Goal: Task Accomplishment & Management: Use online tool/utility

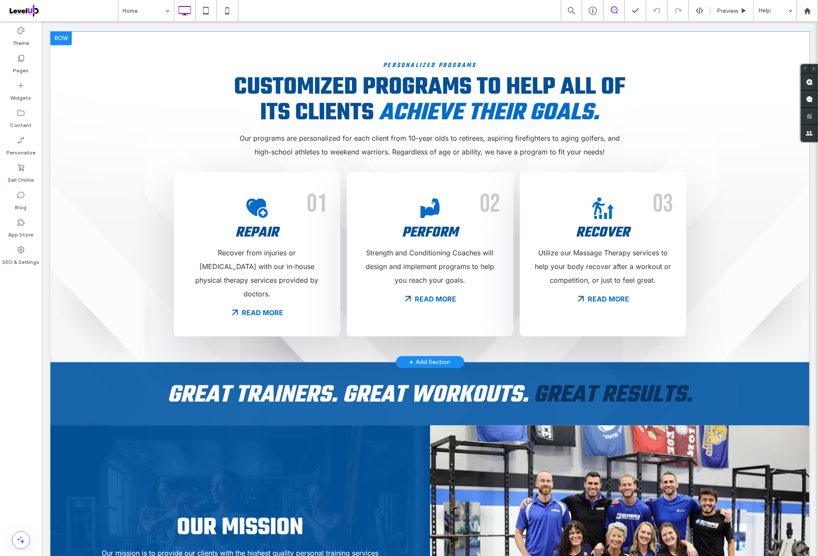
scroll to position [641, 0]
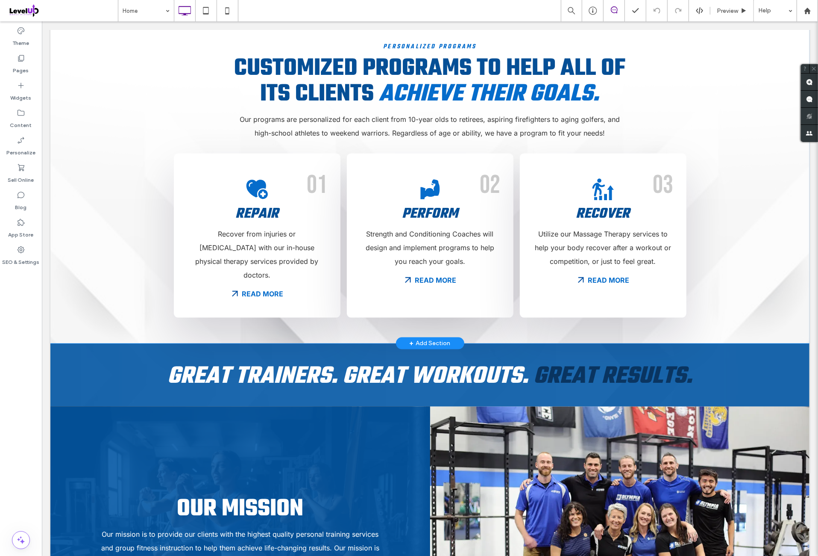
click at [98, 222] on div "Personalized Programs Customized programs to help all of its clients achieve th…" at bounding box center [429, 177] width 759 height 330
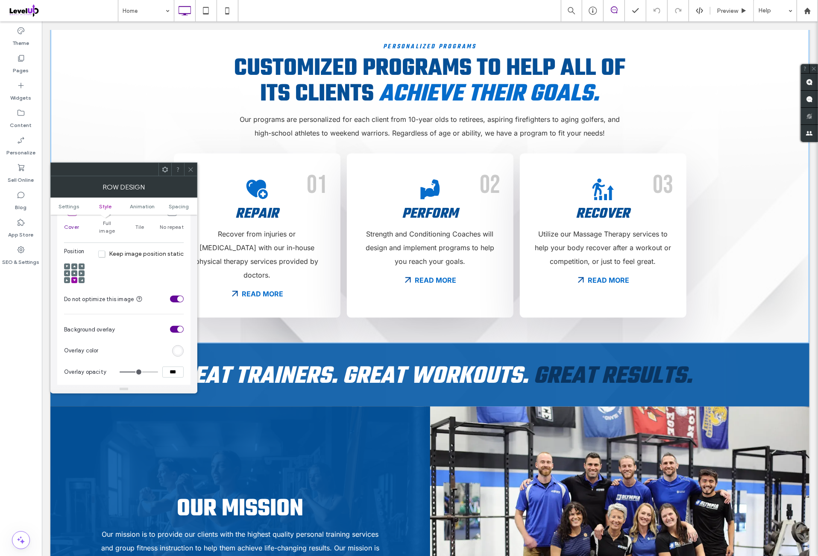
scroll to position [285, 0]
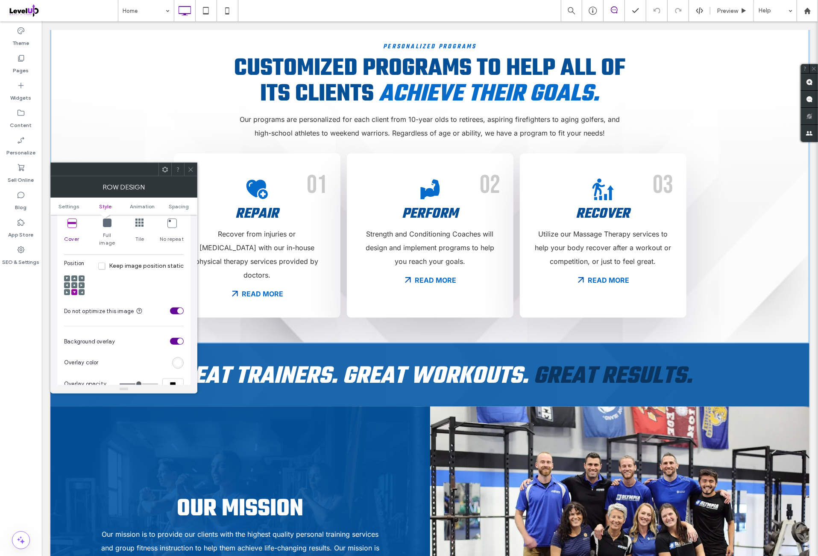
click at [71, 223] on icon at bounding box center [72, 222] width 9 height 9
click at [75, 289] on span at bounding box center [74, 292] width 3 height 6
copy span "Do"
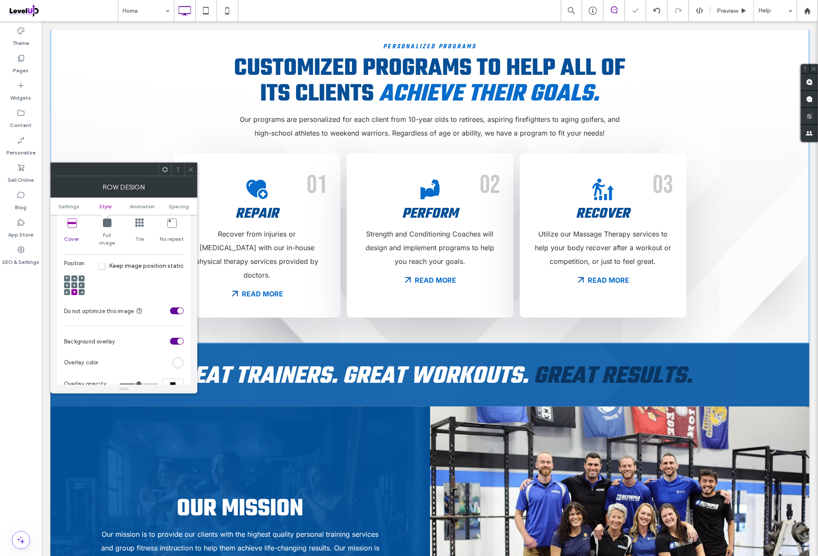
click at [73, 291] on icon at bounding box center [74, 292] width 3 height 3
click at [160, 270] on div "Position Keep image position static" at bounding box center [124, 279] width 120 height 41
click at [74, 291] on use at bounding box center [74, 292] width 3 height 2
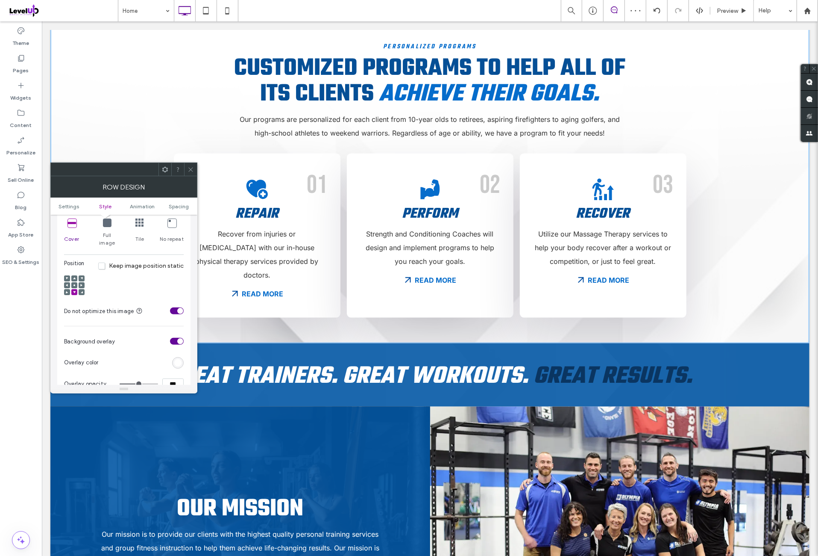
click at [147, 275] on div "Position Keep image position static" at bounding box center [124, 279] width 120 height 41
click at [176, 288] on div "rgb(255, 255, 255)" at bounding box center [177, 291] width 7 height 7
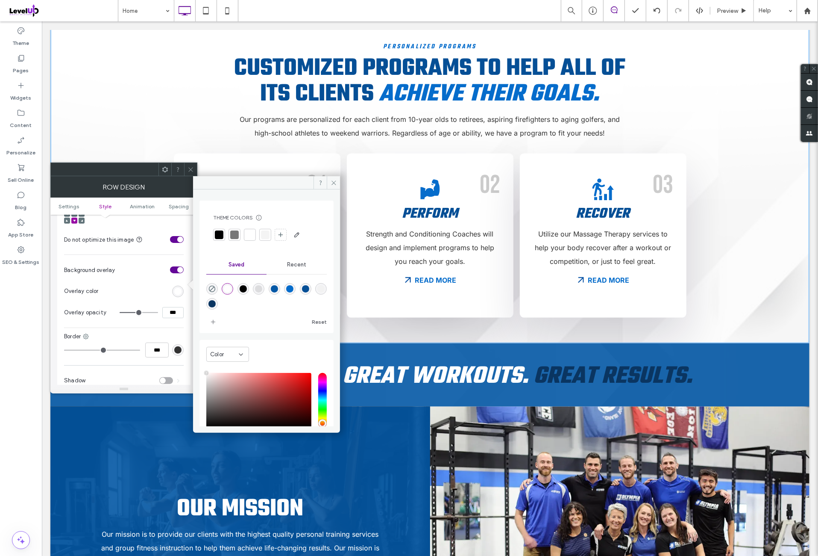
click at [229, 287] on div "rgba(255,255,255,1)" at bounding box center [227, 288] width 7 height 7
click at [150, 281] on section "Overlay color" at bounding box center [124, 290] width 120 height 21
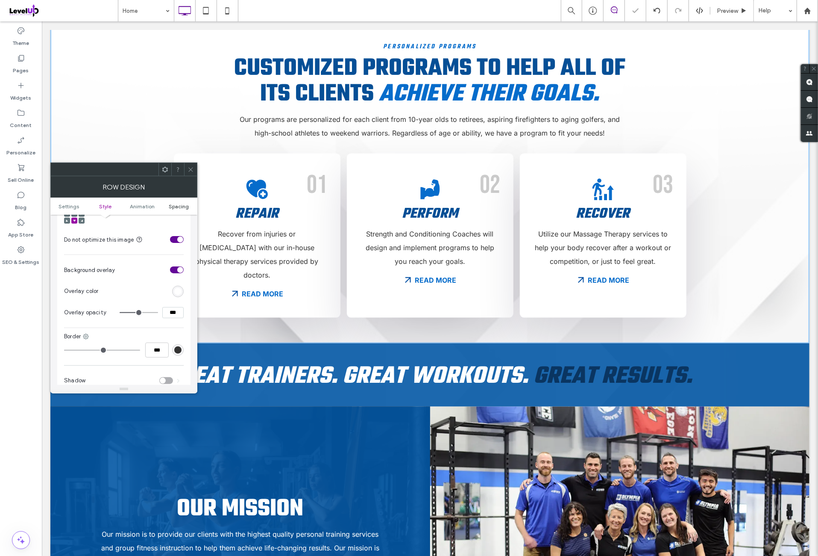
click at [176, 207] on span "Spacing" at bounding box center [179, 206] width 20 height 6
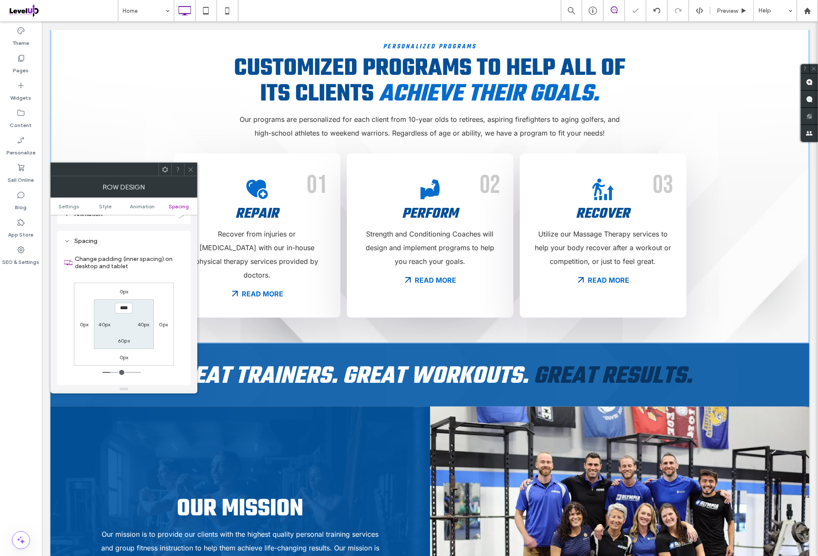
scroll to position [556, 0]
click at [162, 281] on div "0px 0px 0px 0px **** 40px 60px 40px" at bounding box center [124, 322] width 100 height 83
drag, startPoint x: 188, startPoint y: 167, endPoint x: 150, endPoint y: 214, distance: 60.5
click at [188, 168] on icon at bounding box center [191, 169] width 6 height 6
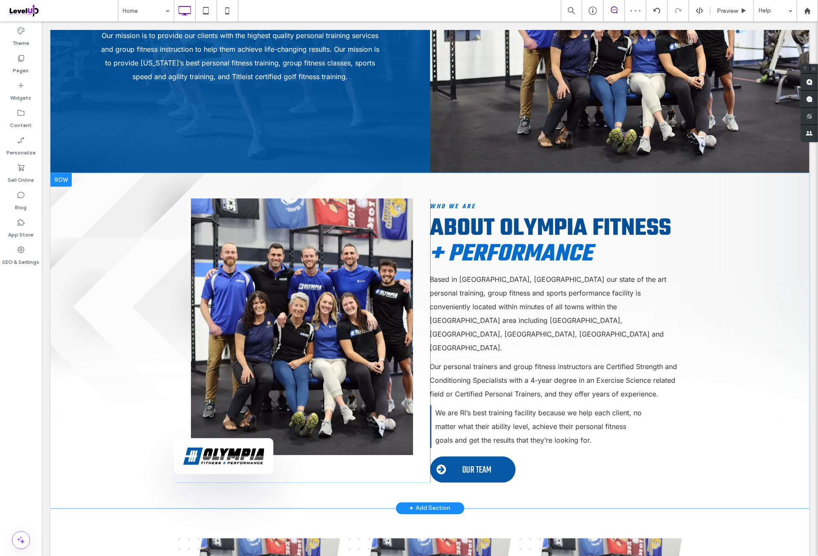
scroll to position [1282, 0]
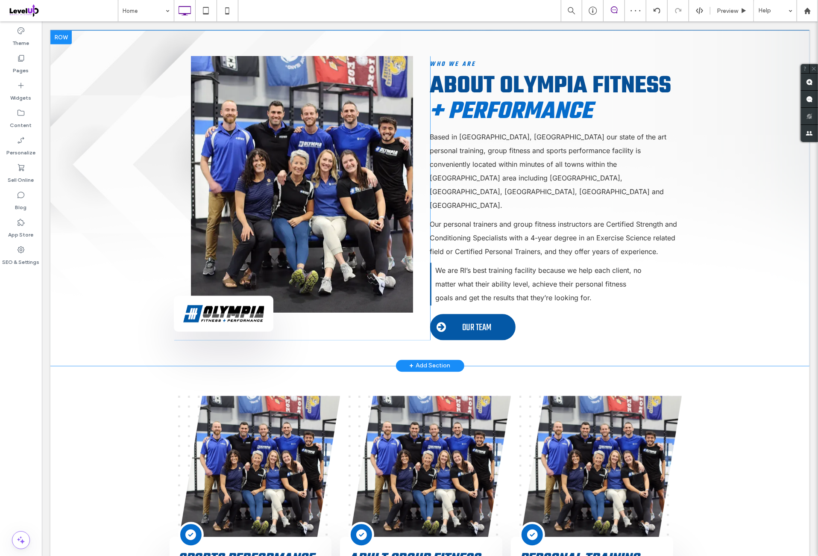
click at [118, 214] on div "Button Click To Paste Click To Paste Click To Paste Who We Are About Olympia Fi…" at bounding box center [429, 197] width 759 height 335
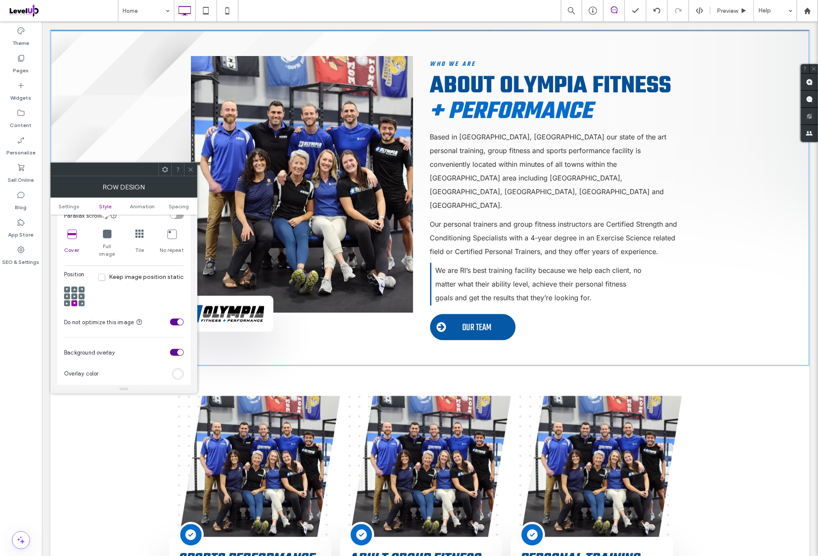
scroll to position [285, 0]
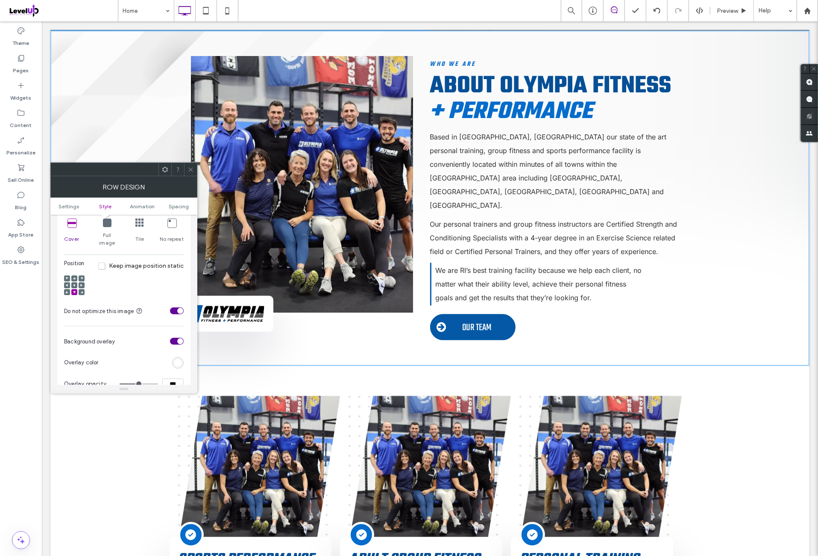
click at [73, 226] on icon at bounding box center [72, 222] width 9 height 9
click at [74, 291] on icon at bounding box center [74, 292] width 3 height 3
click at [139, 276] on div "Position Keep image position static" at bounding box center [124, 279] width 120 height 41
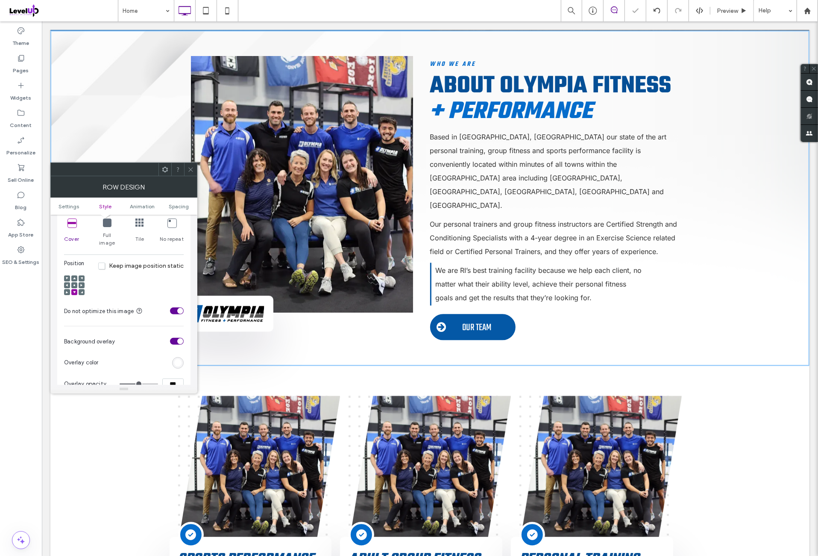
click at [177, 359] on div "rgb(255, 255, 255)" at bounding box center [177, 362] width 7 height 7
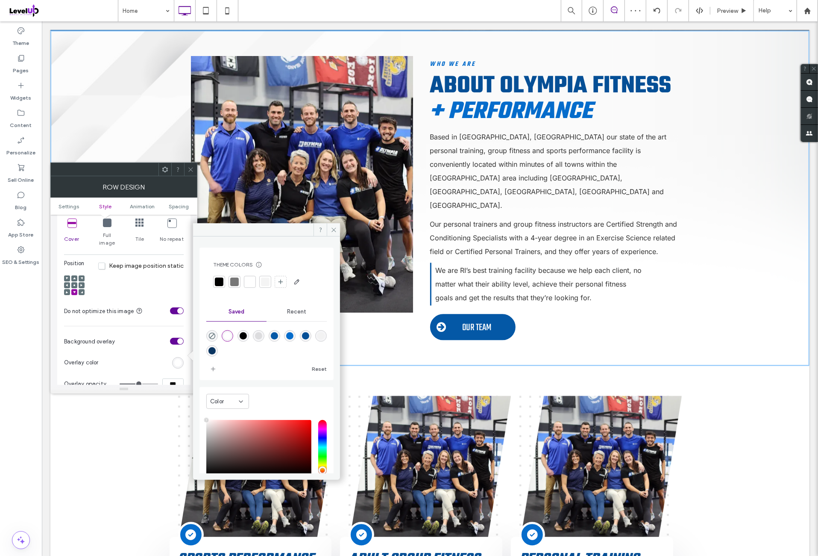
click at [230, 333] on div "rgba(255,255,255,1)" at bounding box center [227, 335] width 7 height 7
click at [149, 330] on section "Background overlay" at bounding box center [124, 340] width 120 height 21
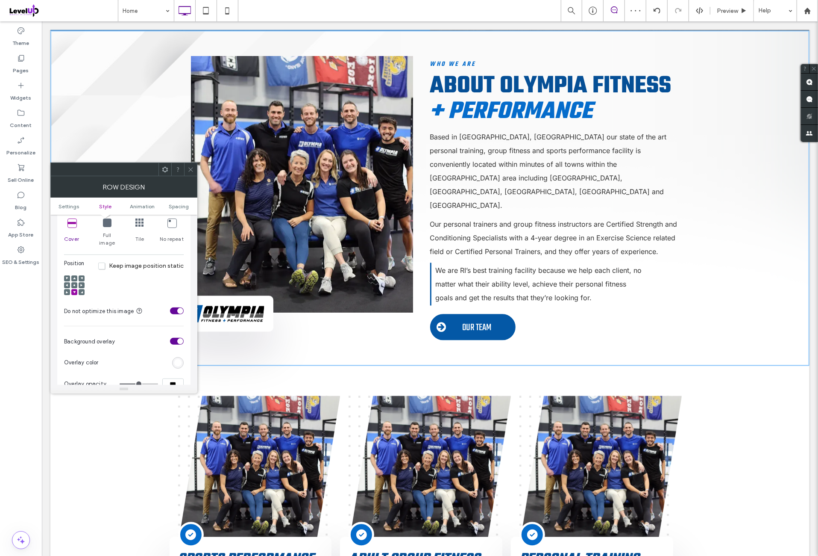
drag, startPoint x: 192, startPoint y: 167, endPoint x: 173, endPoint y: 199, distance: 37.2
click at [191, 168] on icon at bounding box center [191, 169] width 6 height 6
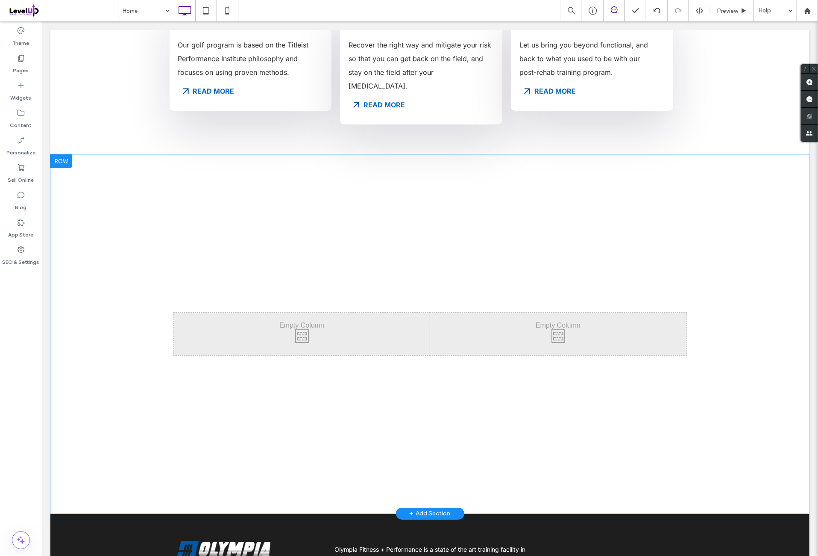
scroll to position [2065, 0]
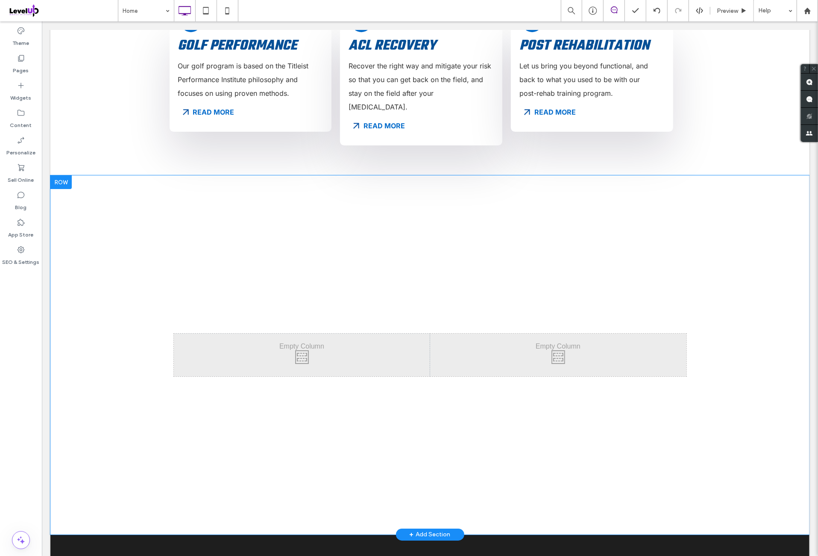
click at [70, 175] on div at bounding box center [60, 182] width 21 height 14
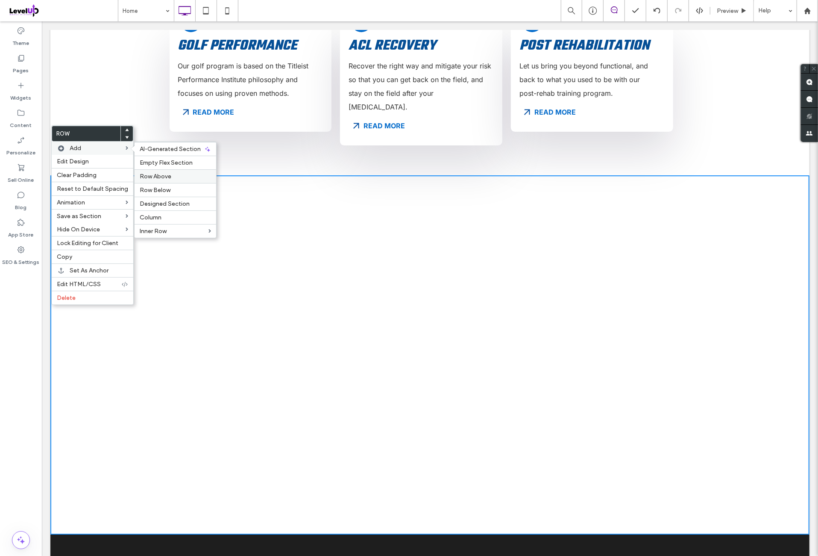
click at [159, 178] on span "Row Above" at bounding box center [156, 176] width 32 height 7
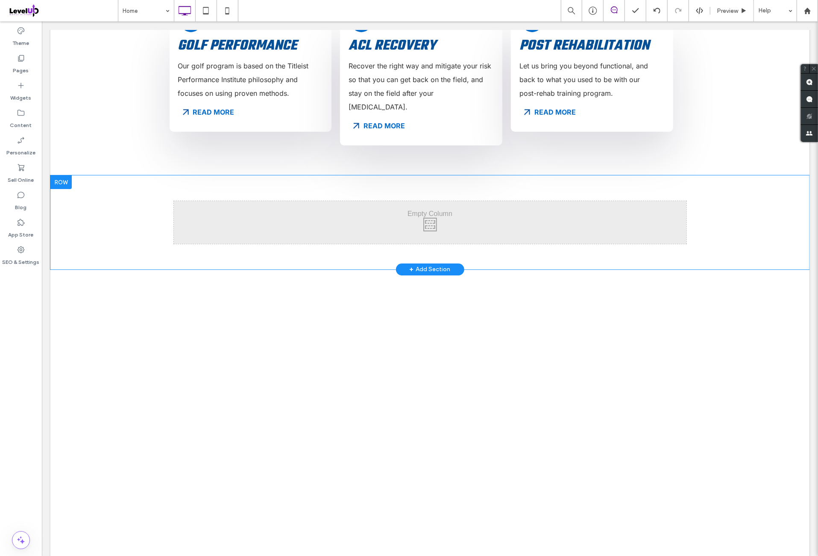
click at [65, 175] on div at bounding box center [60, 182] width 21 height 14
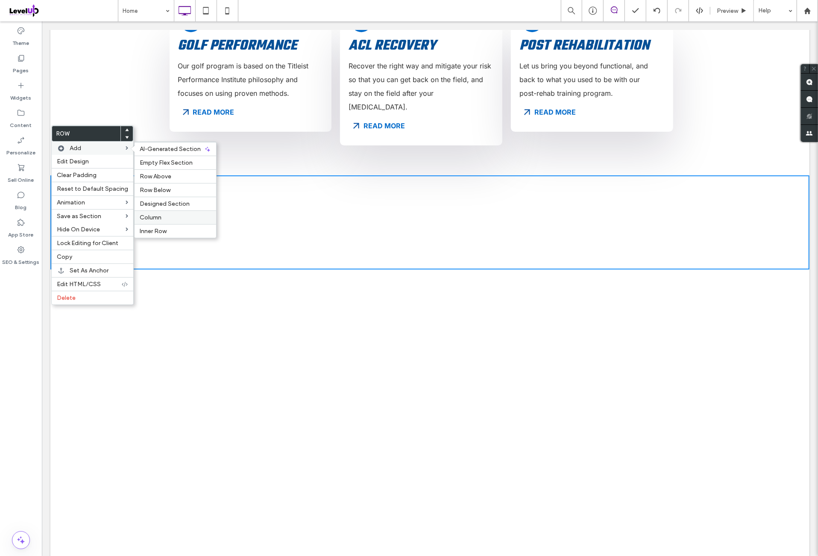
click at [162, 215] on label "Column" at bounding box center [175, 217] width 71 height 7
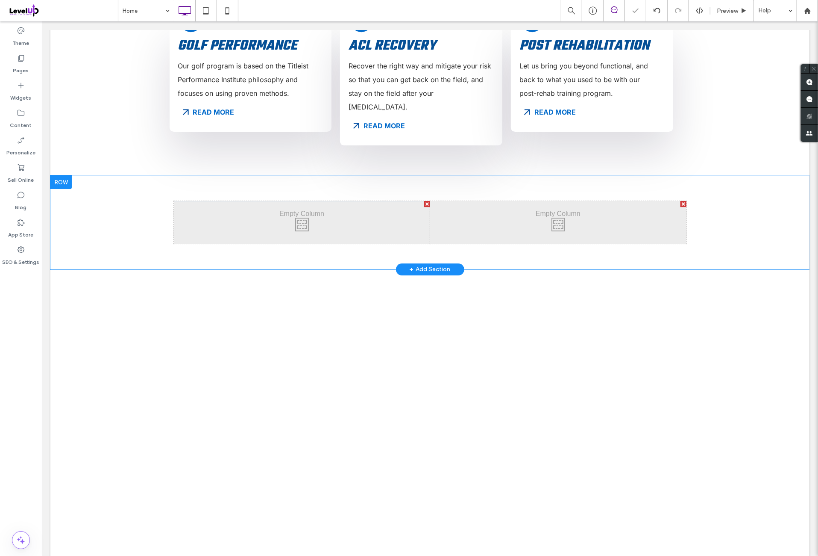
click at [460, 200] on div "Click To Paste Click To Paste" at bounding box center [558, 221] width 256 height 43
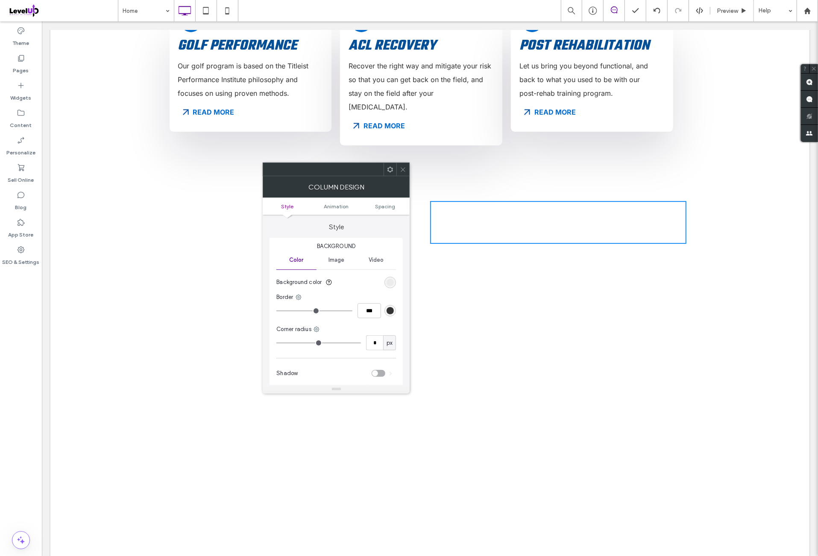
click at [407, 165] on div at bounding box center [403, 169] width 13 height 13
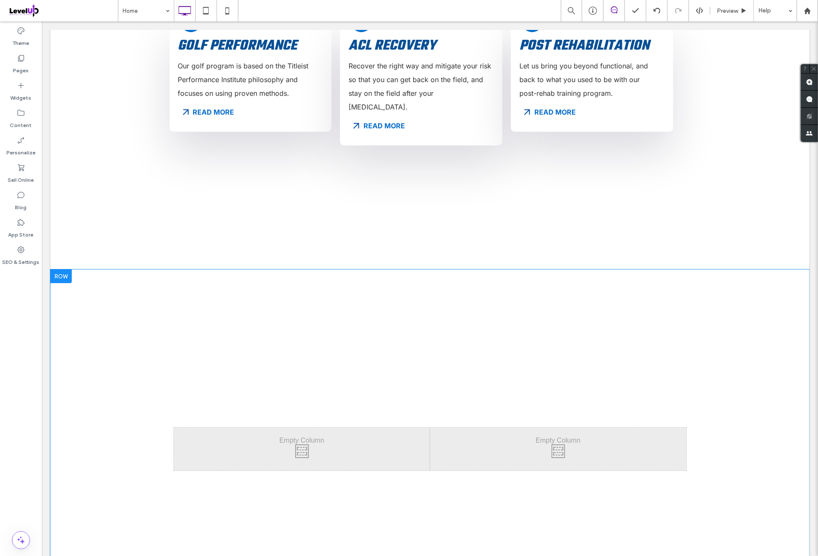
scroll to position [1994, 0]
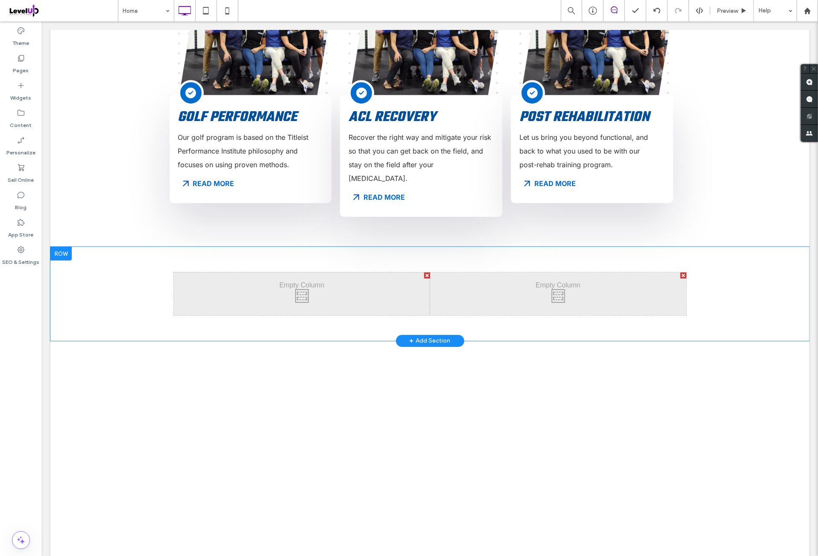
click at [424, 272] on div at bounding box center [427, 275] width 6 height 6
click at [78, 246] on div "Click To Paste Click To Paste Row + Add Section" at bounding box center [429, 293] width 759 height 94
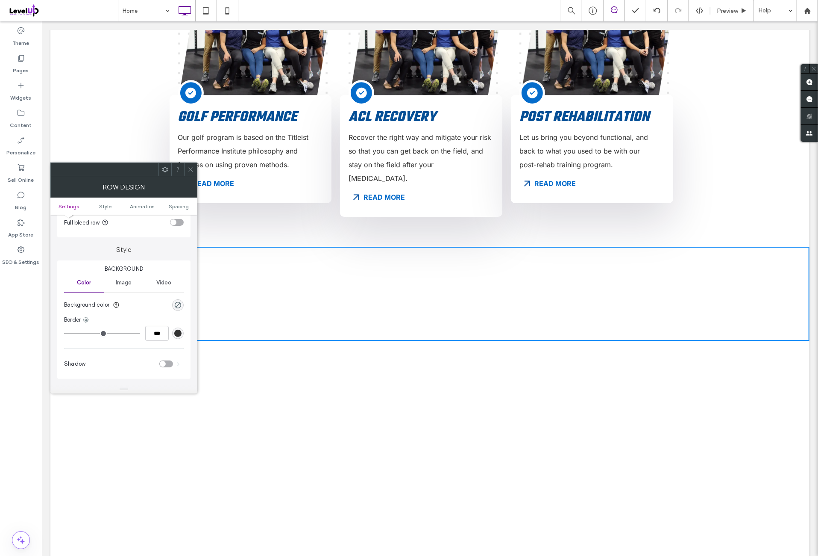
scroll to position [71, 0]
